Goal: Transaction & Acquisition: Download file/media

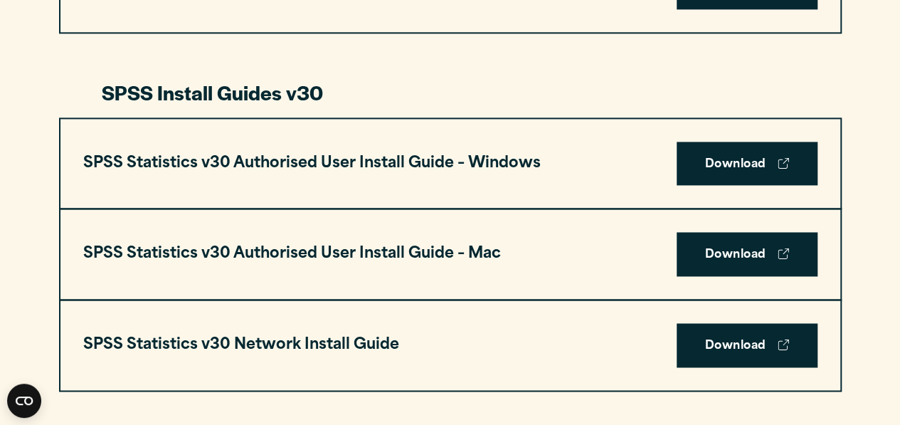
scroll to position [986, 0]
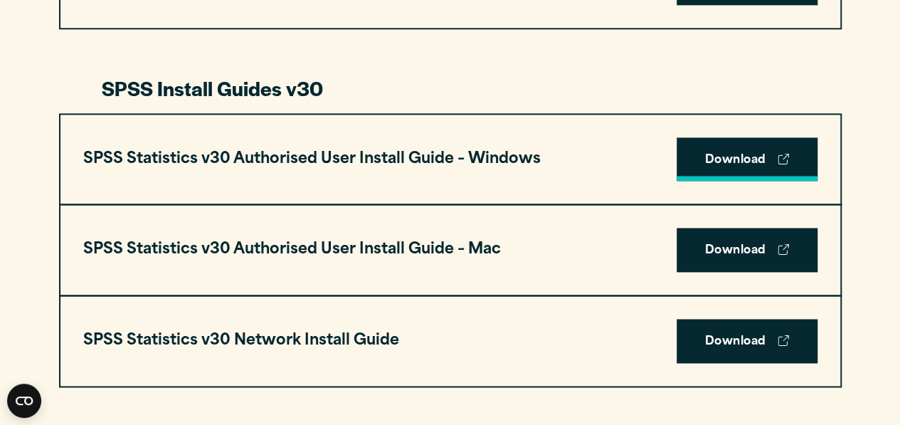
click at [728, 163] on link "Download" at bounding box center [747, 159] width 141 height 44
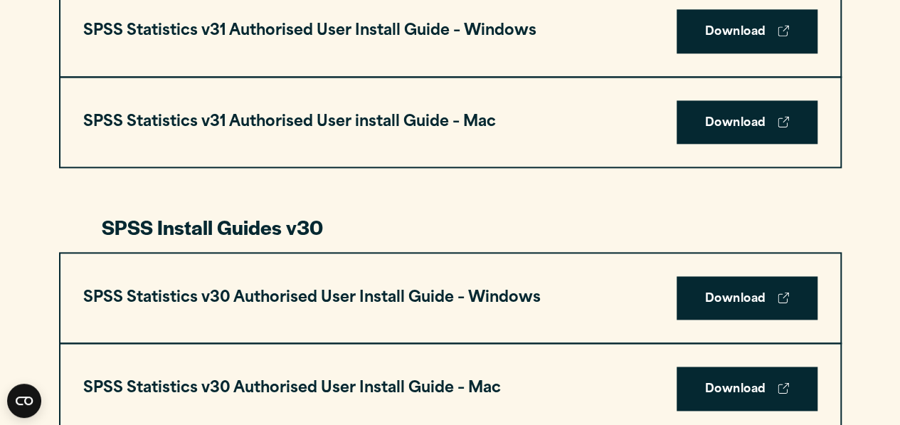
scroll to position [855, 0]
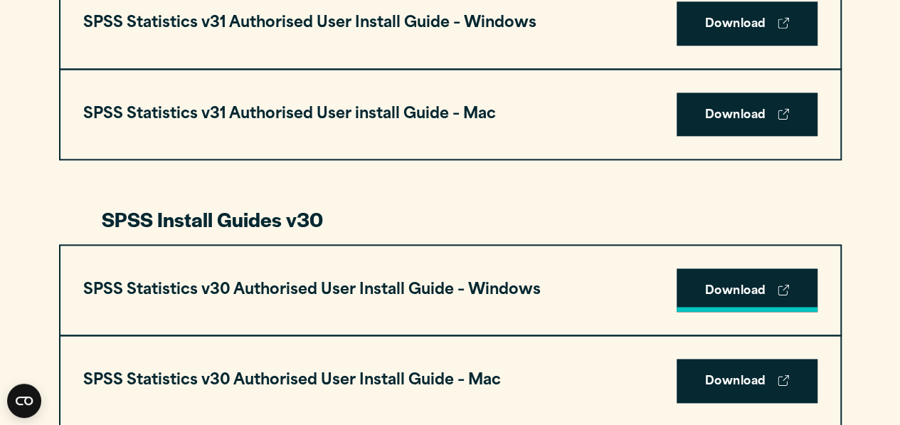
click at [737, 297] on link "Download" at bounding box center [747, 290] width 141 height 44
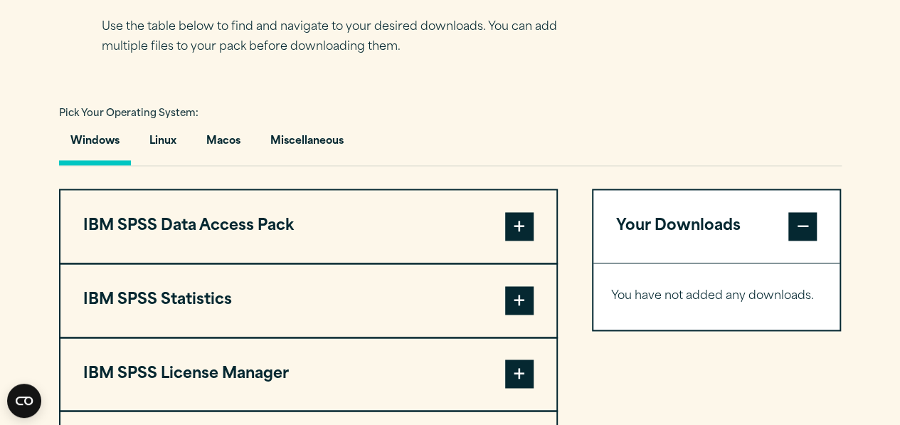
scroll to position [1053, 0]
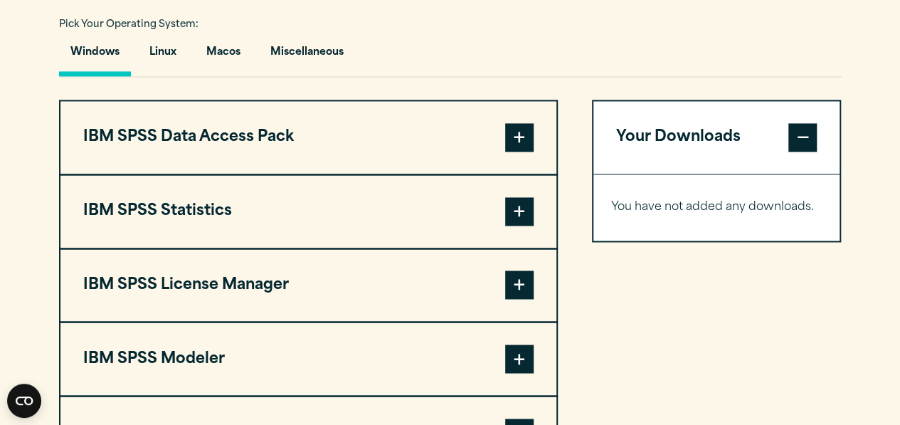
click at [510, 221] on span at bounding box center [519, 211] width 28 height 28
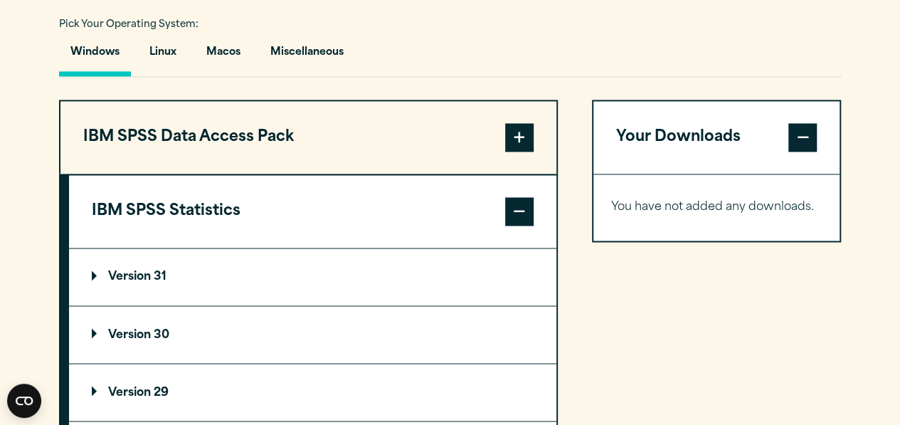
click at [373, 328] on summary "Version 30" at bounding box center [312, 334] width 487 height 57
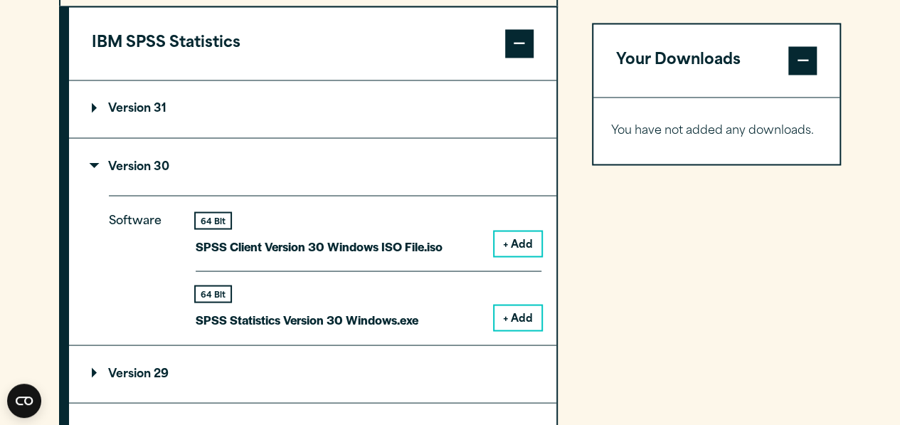
scroll to position [1224, 0]
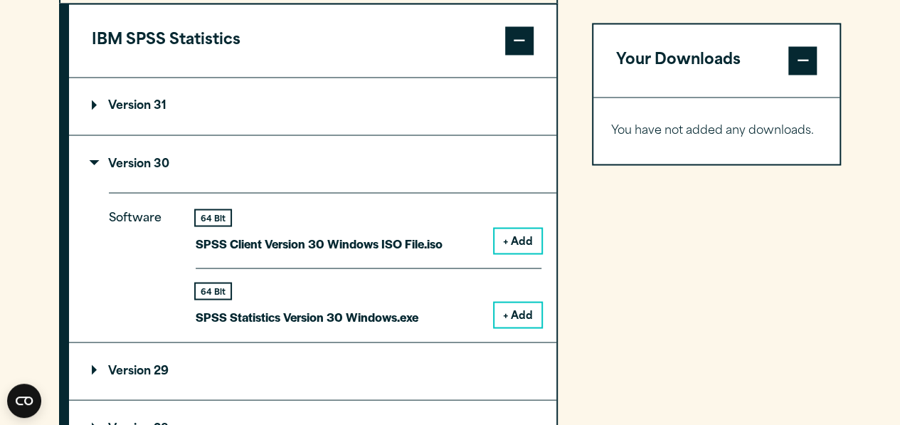
click at [528, 309] on button "+ Add" at bounding box center [518, 314] width 47 height 24
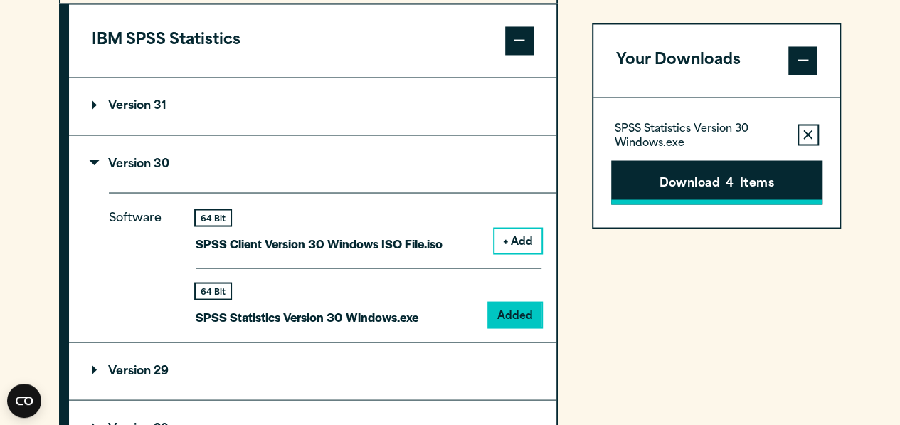
click at [726, 181] on span "4" at bounding box center [730, 183] width 8 height 19
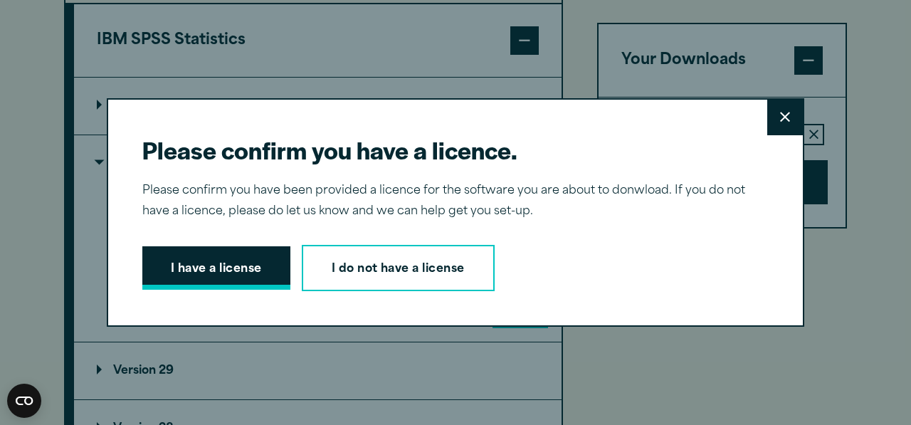
click at [245, 270] on button "I have a license" at bounding box center [216, 268] width 148 height 44
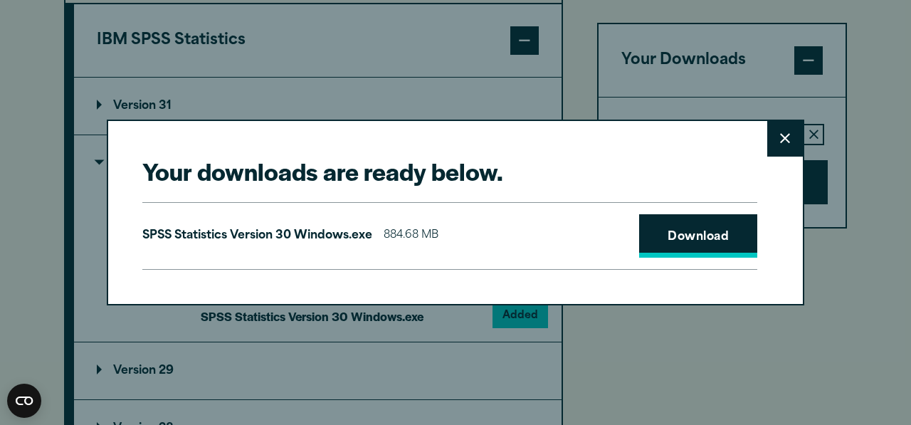
click at [684, 231] on link "Download" at bounding box center [698, 236] width 118 height 44
click at [673, 240] on link "Download" at bounding box center [698, 236] width 118 height 44
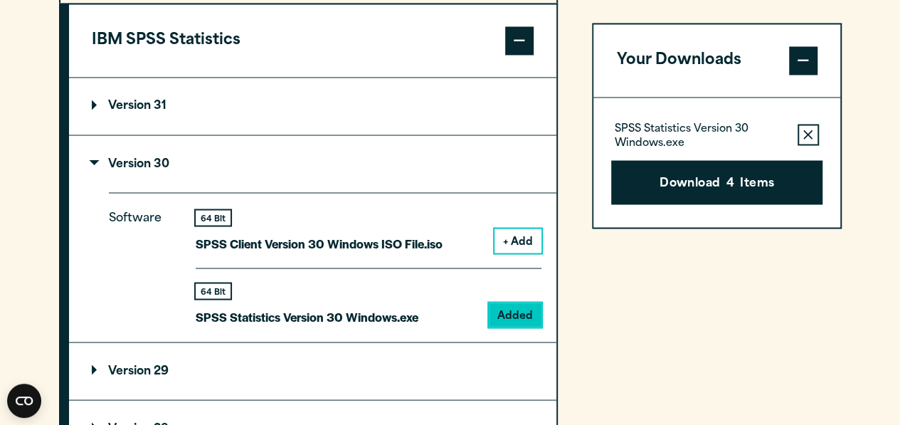
click at [428, 71] on div "Your downloads are ready below. Close SPSS Statistics Version 30 Windows.exe 88…" at bounding box center [450, 212] width 900 height 425
click at [709, 176] on button "Download 4 Items" at bounding box center [716, 182] width 211 height 44
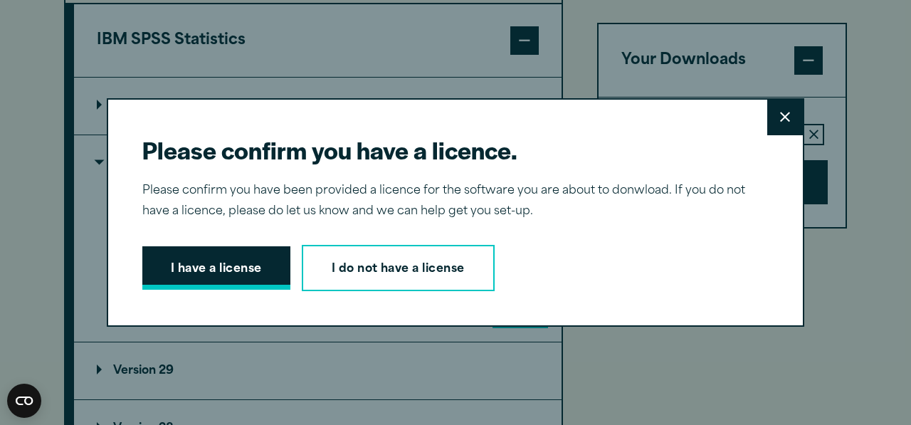
click at [208, 270] on button "I have a license" at bounding box center [216, 268] width 148 height 44
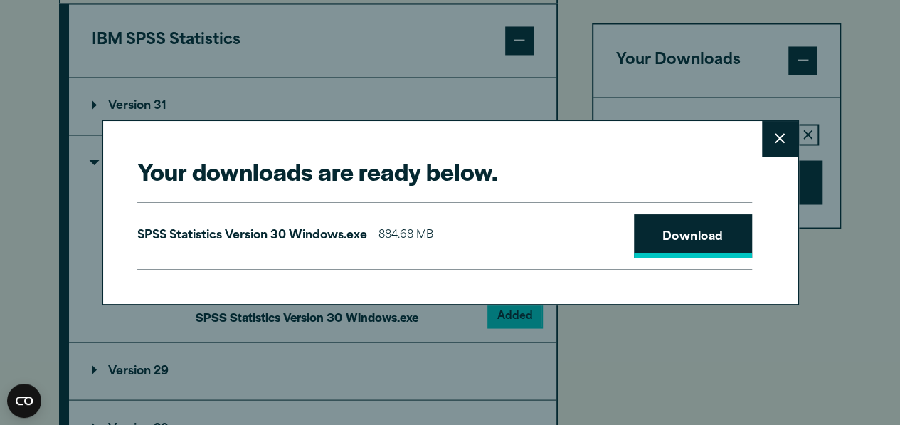
click at [700, 230] on link "Download" at bounding box center [693, 236] width 118 height 44
click at [699, 235] on link "Download" at bounding box center [693, 236] width 118 height 44
